Goal: Browse casually: Explore the website without a specific task or goal

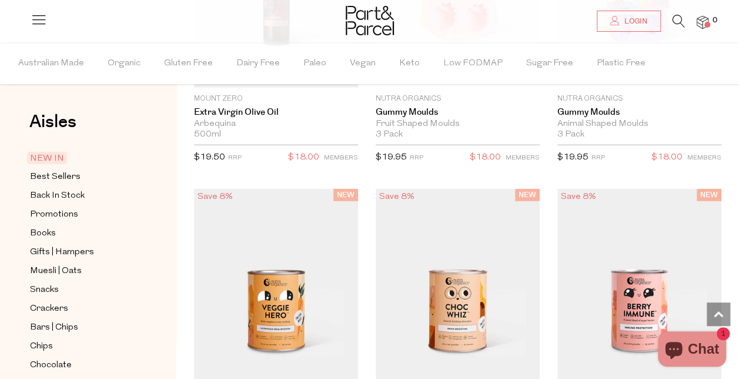
scroll to position [1574, 0]
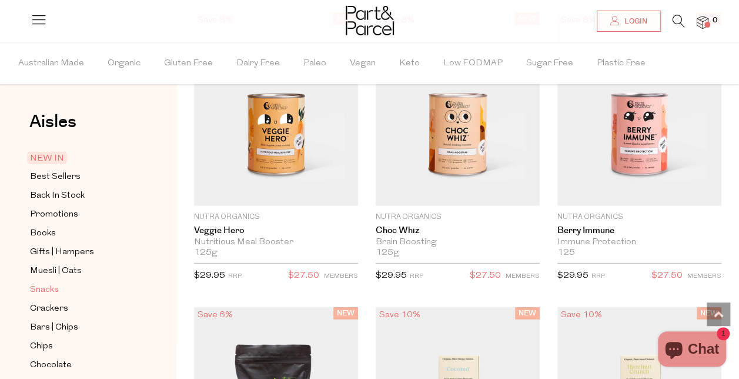
click at [48, 284] on span "Snacks" at bounding box center [44, 290] width 29 height 14
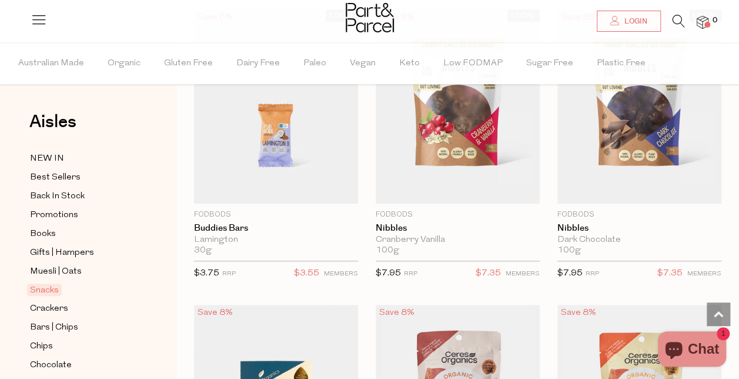
scroll to position [2466, 0]
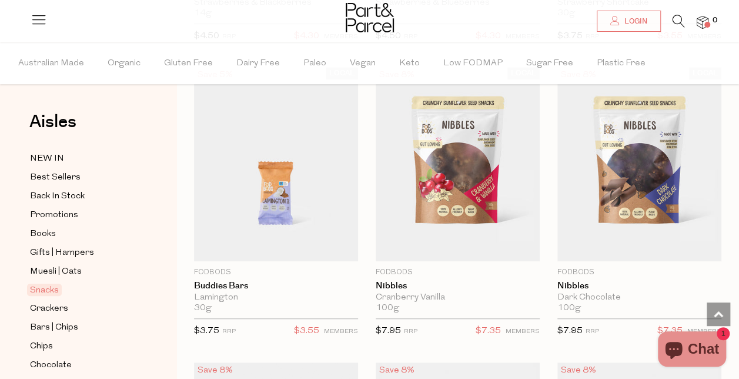
click at [671, 25] on li at bounding box center [673, 24] width 24 height 18
click at [672, 24] on icon at bounding box center [678, 21] width 12 height 13
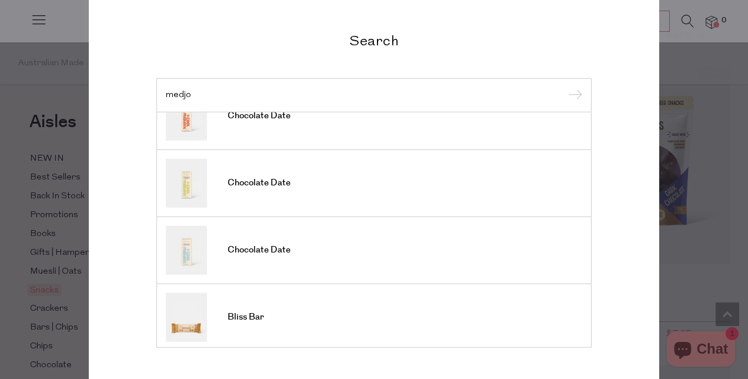
scroll to position [97, 0]
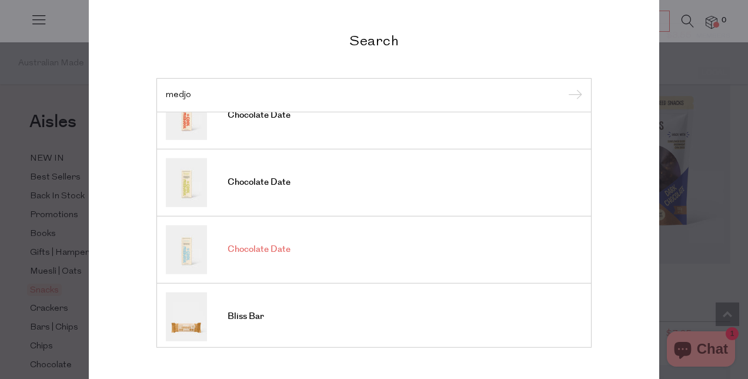
type input "medjo"
click at [248, 253] on span "Chocolate Date" at bounding box center [258, 249] width 63 height 12
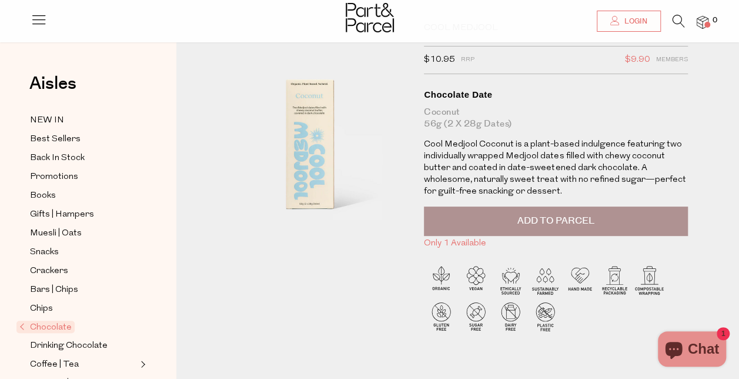
scroll to position [61, 0]
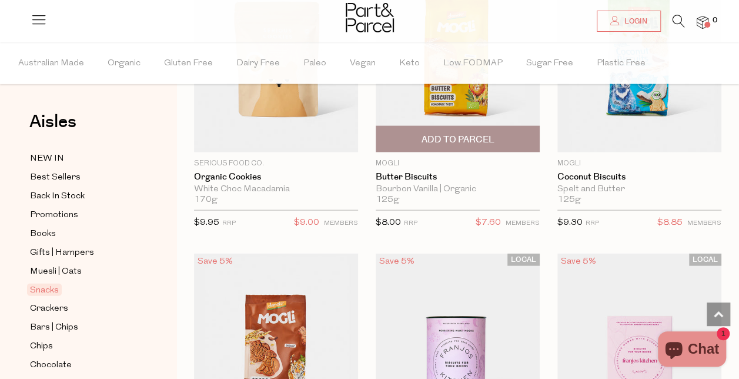
scroll to position [3460, 0]
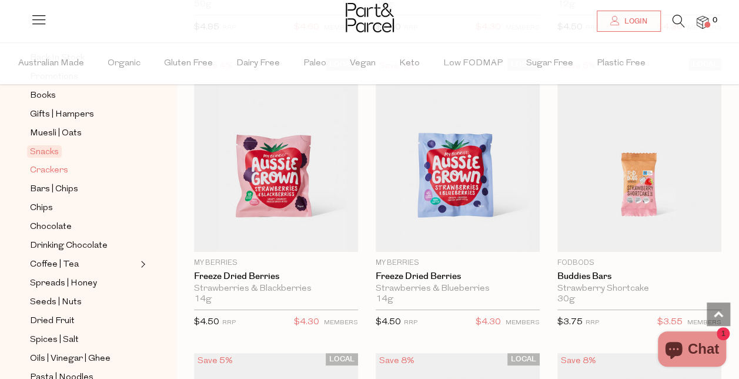
scroll to position [138, 0]
click at [49, 213] on ul "NEW IN Best Sellers Back In Stock Promotions Books Gifts | Hampers Muesli | Oat…" at bounding box center [88, 331] width 126 height 635
click at [49, 220] on span "Chocolate" at bounding box center [51, 227] width 42 height 14
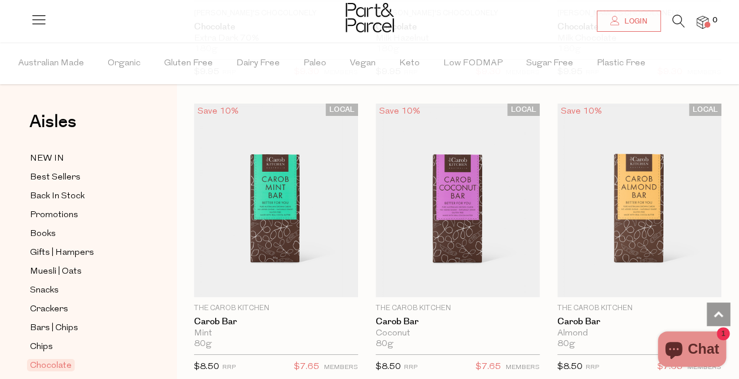
scroll to position [4495, 0]
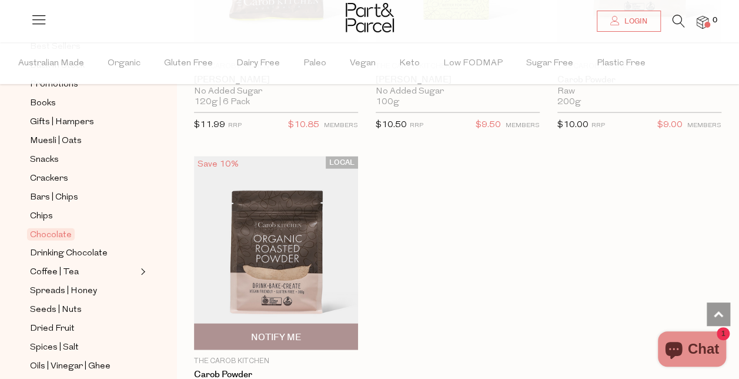
scroll to position [5955, 0]
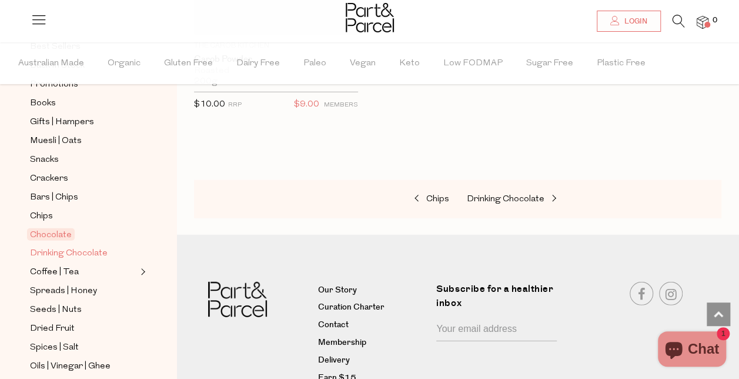
drag, startPoint x: 61, startPoint y: 247, endPoint x: 45, endPoint y: 253, distance: 16.9
click at [45, 253] on span "Drinking Chocolate" at bounding box center [69, 253] width 78 height 14
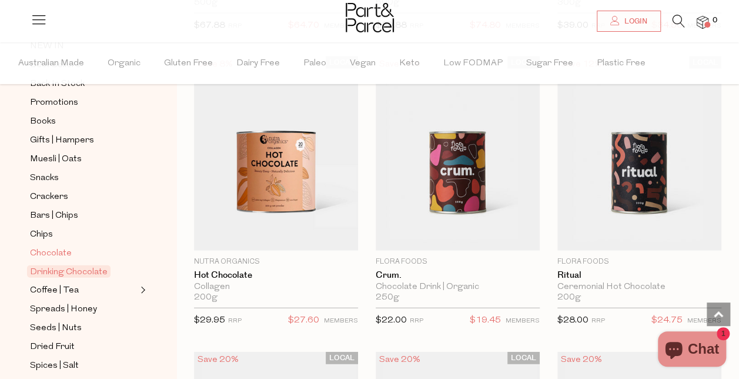
scroll to position [113, 0]
click at [42, 282] on span "Coffee | Tea" at bounding box center [54, 289] width 49 height 14
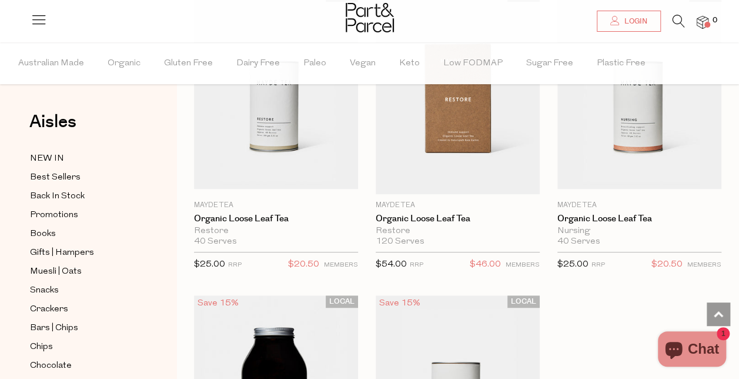
scroll to position [4765, 0]
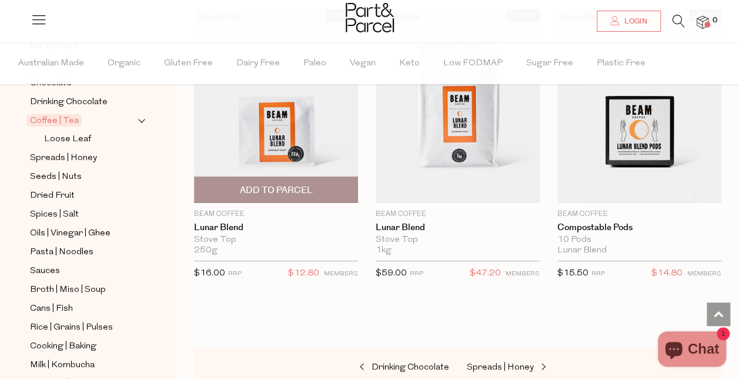
scroll to position [8803, 0]
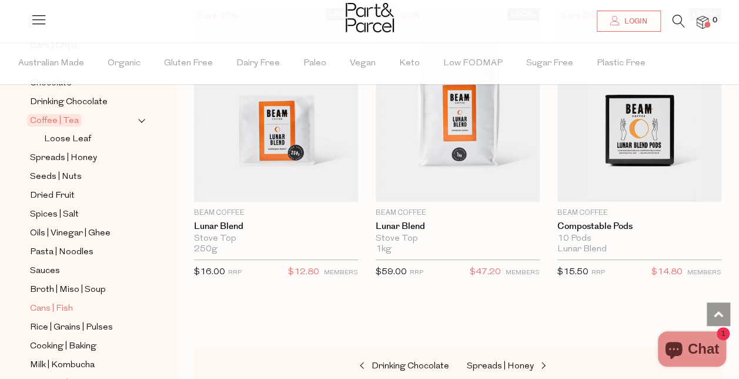
click at [51, 302] on span "Cans | Fish" at bounding box center [51, 309] width 43 height 14
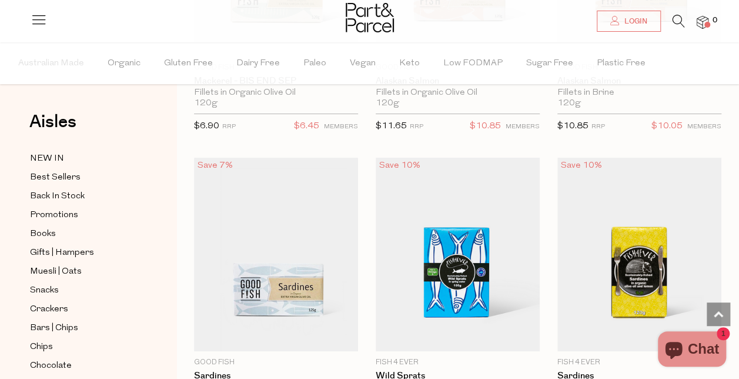
scroll to position [1977, 0]
